Goal: Find specific page/section: Find specific page/section

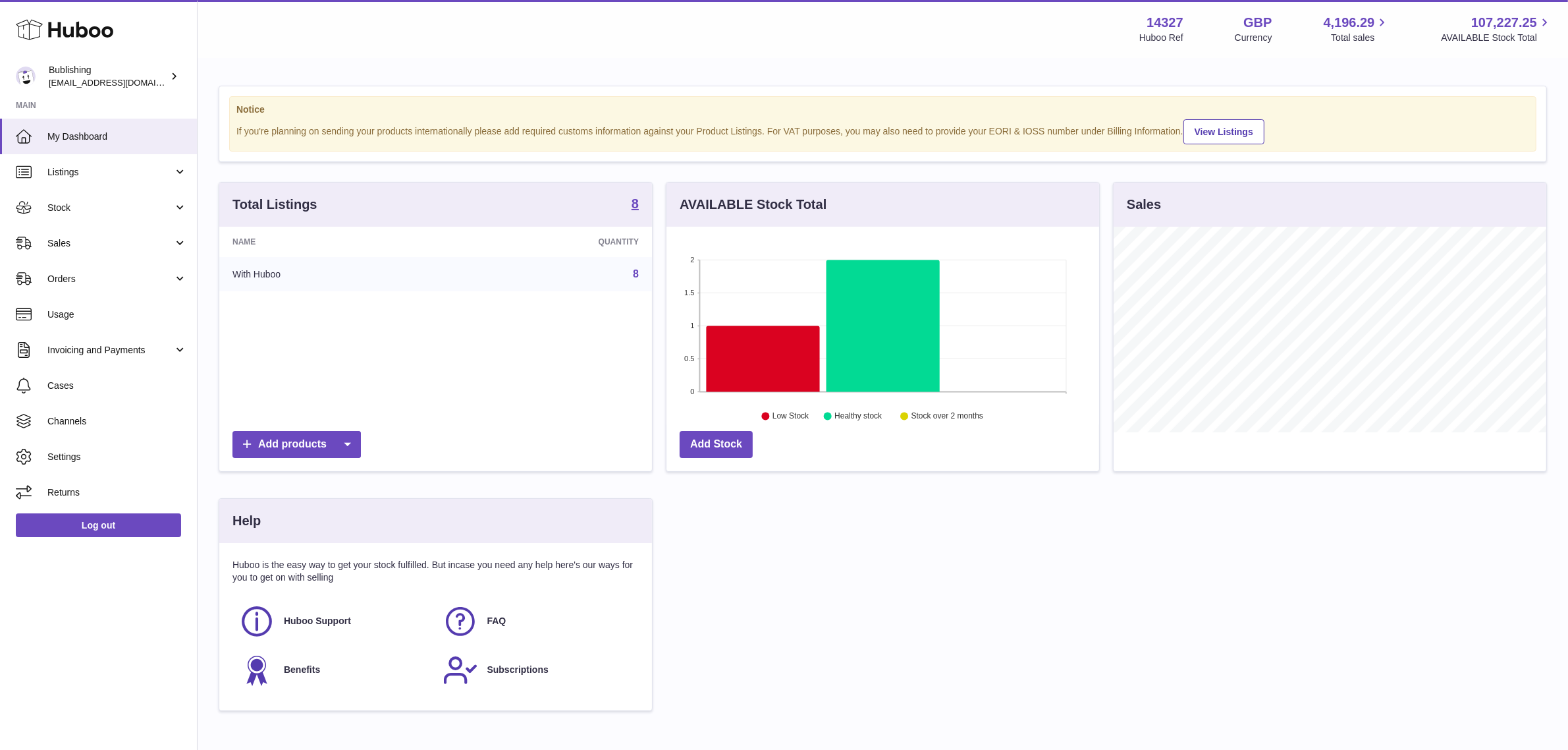
scroll to position [205, 437]
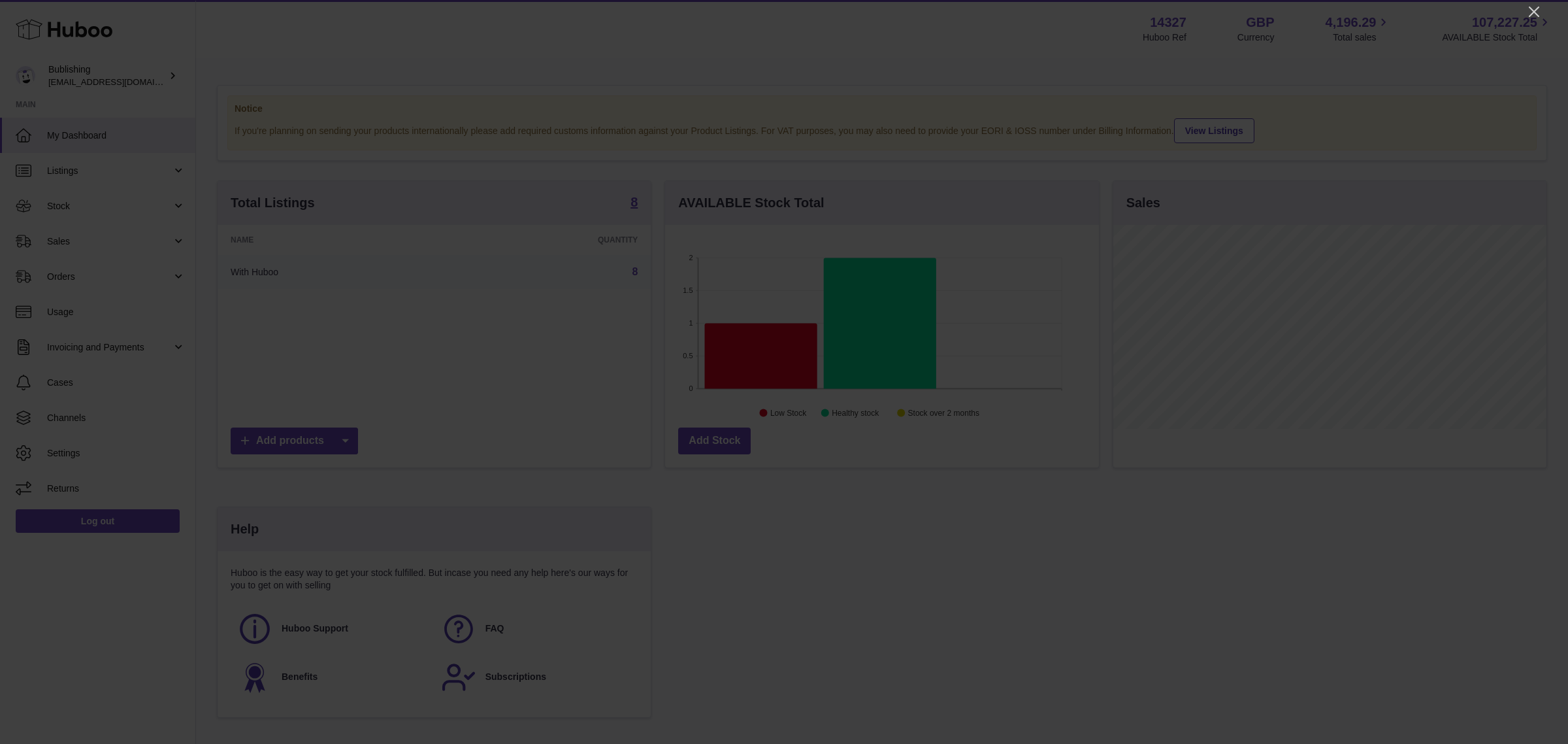
click at [1540, 12] on icon "Close" at bounding box center [1534, 11] width 16 height 16
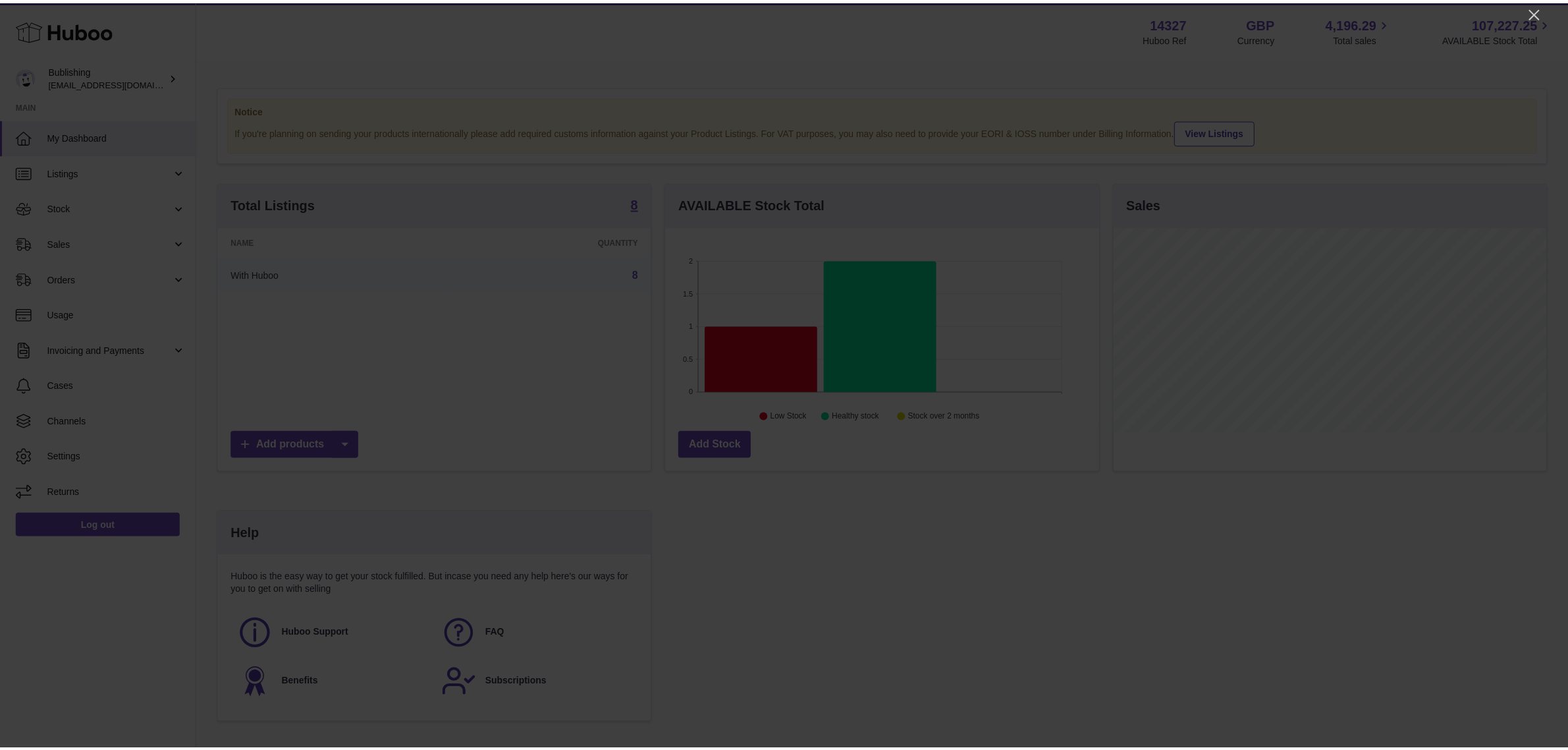
scroll to position [658627, 658121]
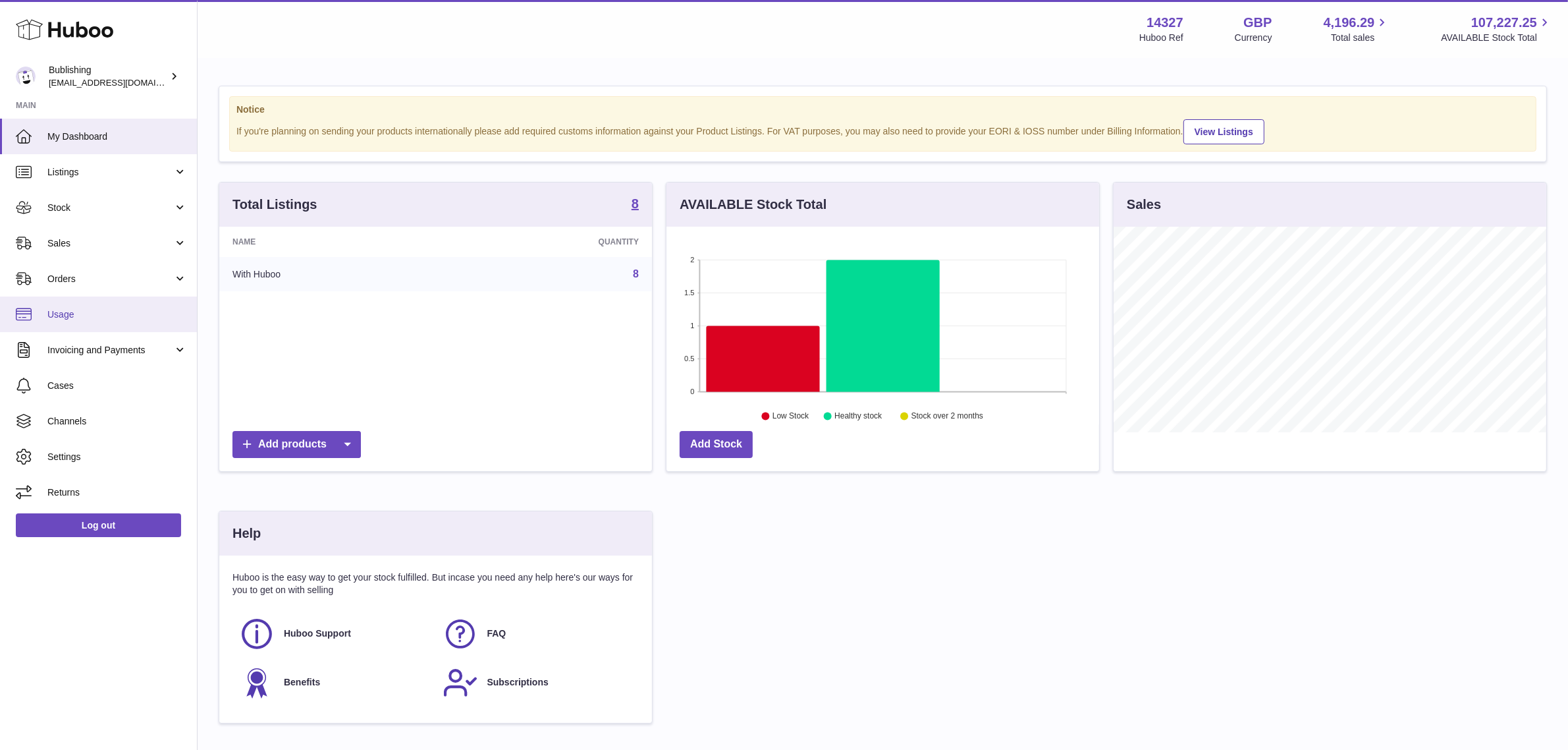
click at [82, 313] on span "Usage" at bounding box center [117, 314] width 140 height 12
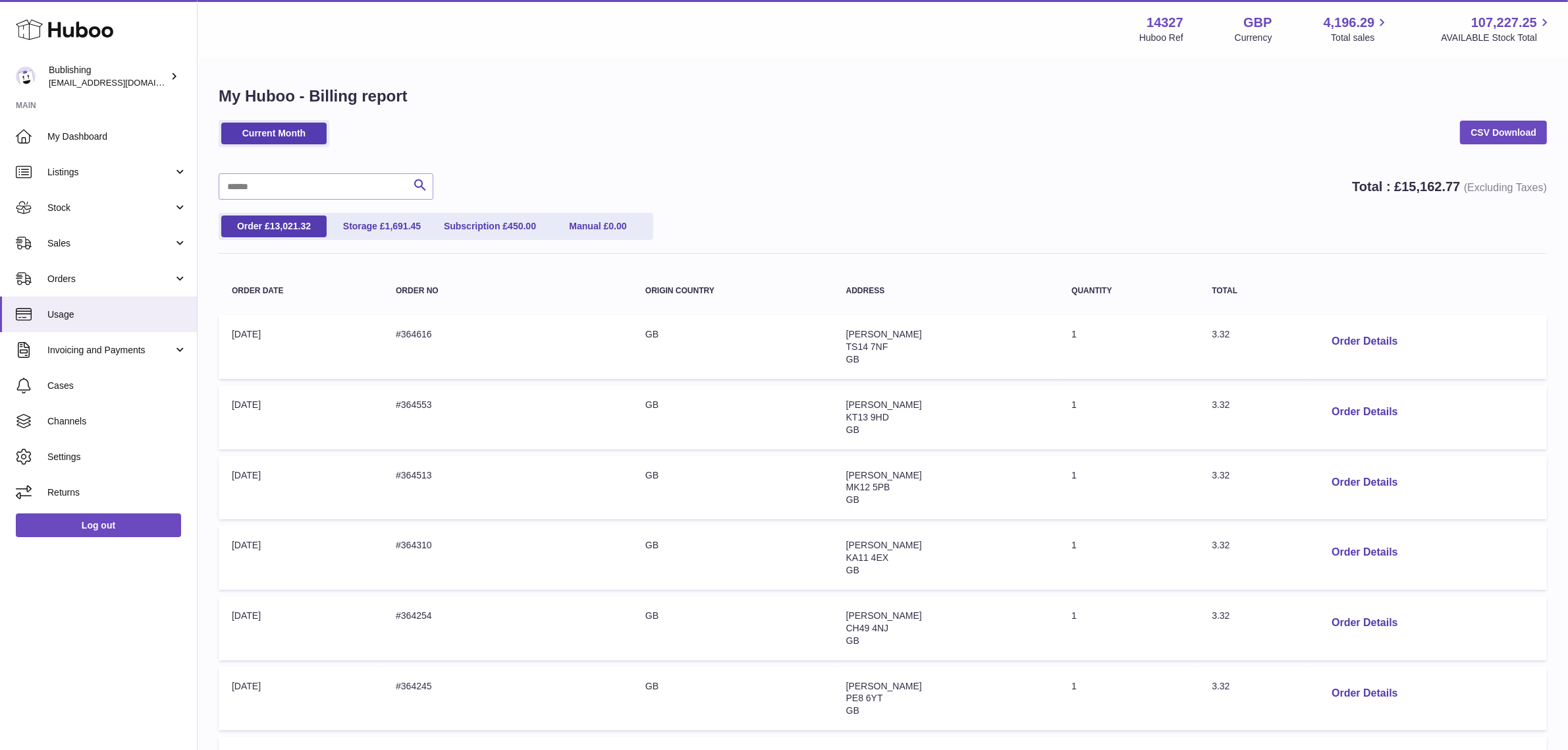
click at [729, 127] on div "Current Month CSV Download" at bounding box center [883, 140] width 1329 height 40
